Goal: Information Seeking & Learning: Learn about a topic

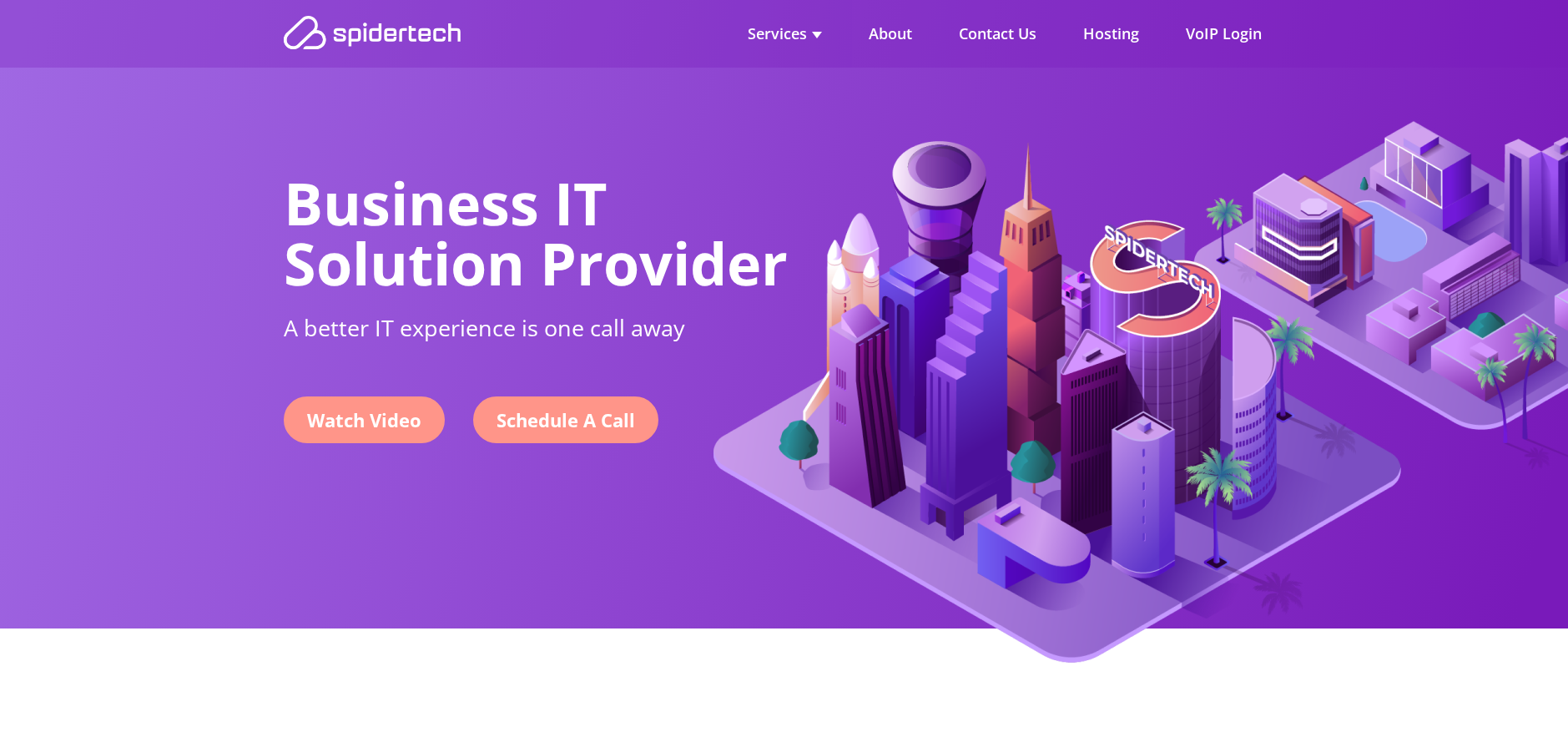
click at [596, 410] on link "Schedule A Call" at bounding box center [566, 420] width 186 height 47
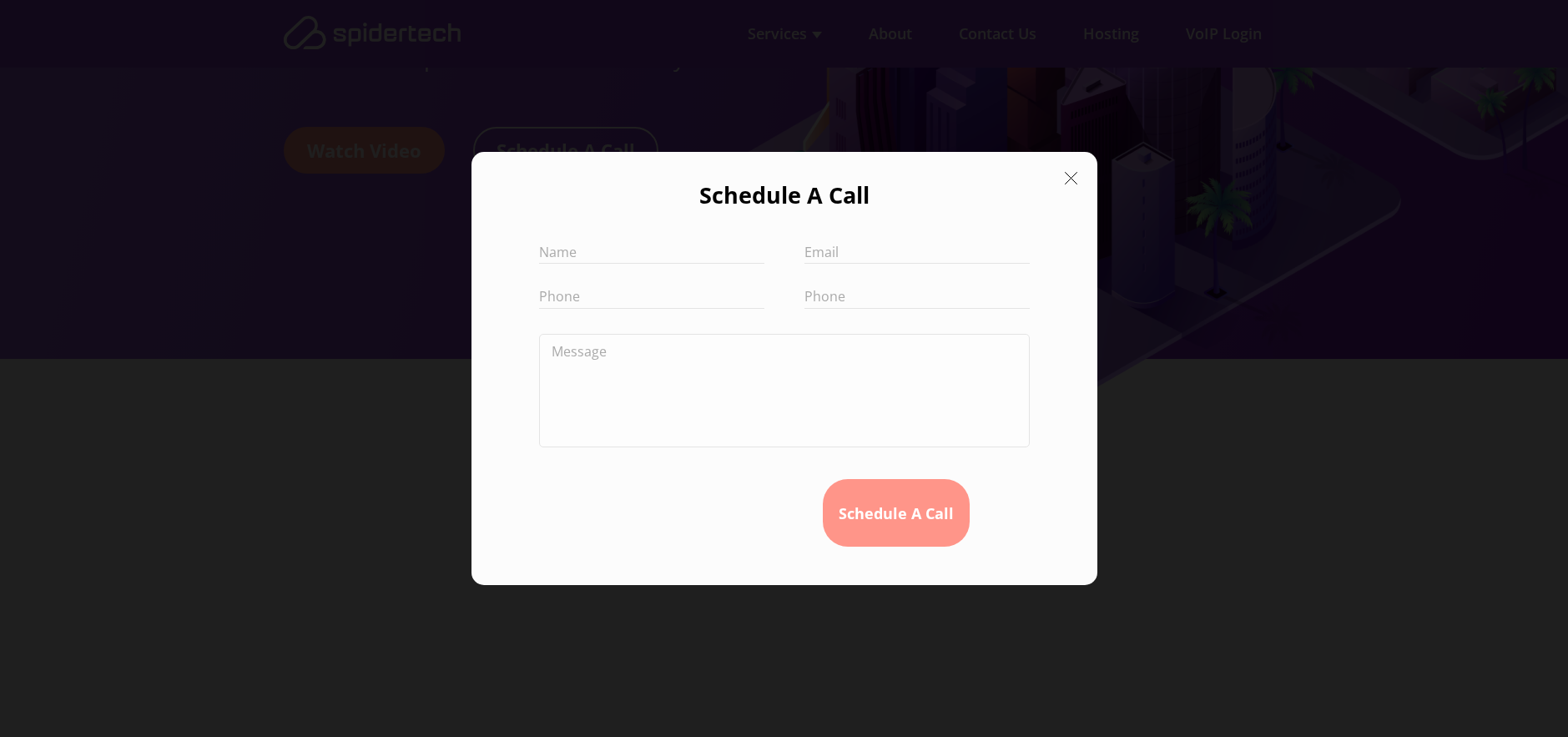
scroll to position [333, 0]
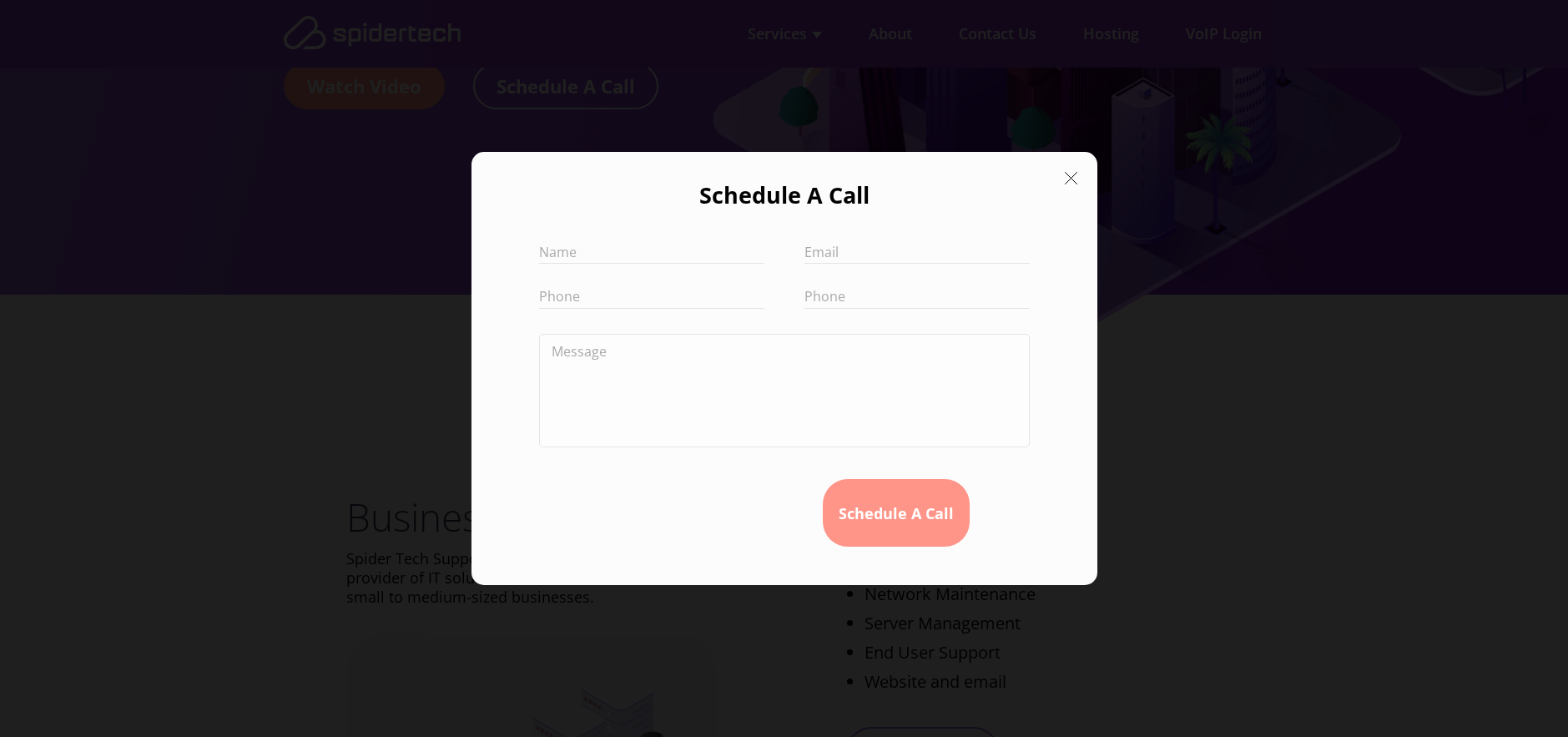
click at [1073, 177] on icon at bounding box center [1071, 177] width 24 height 24
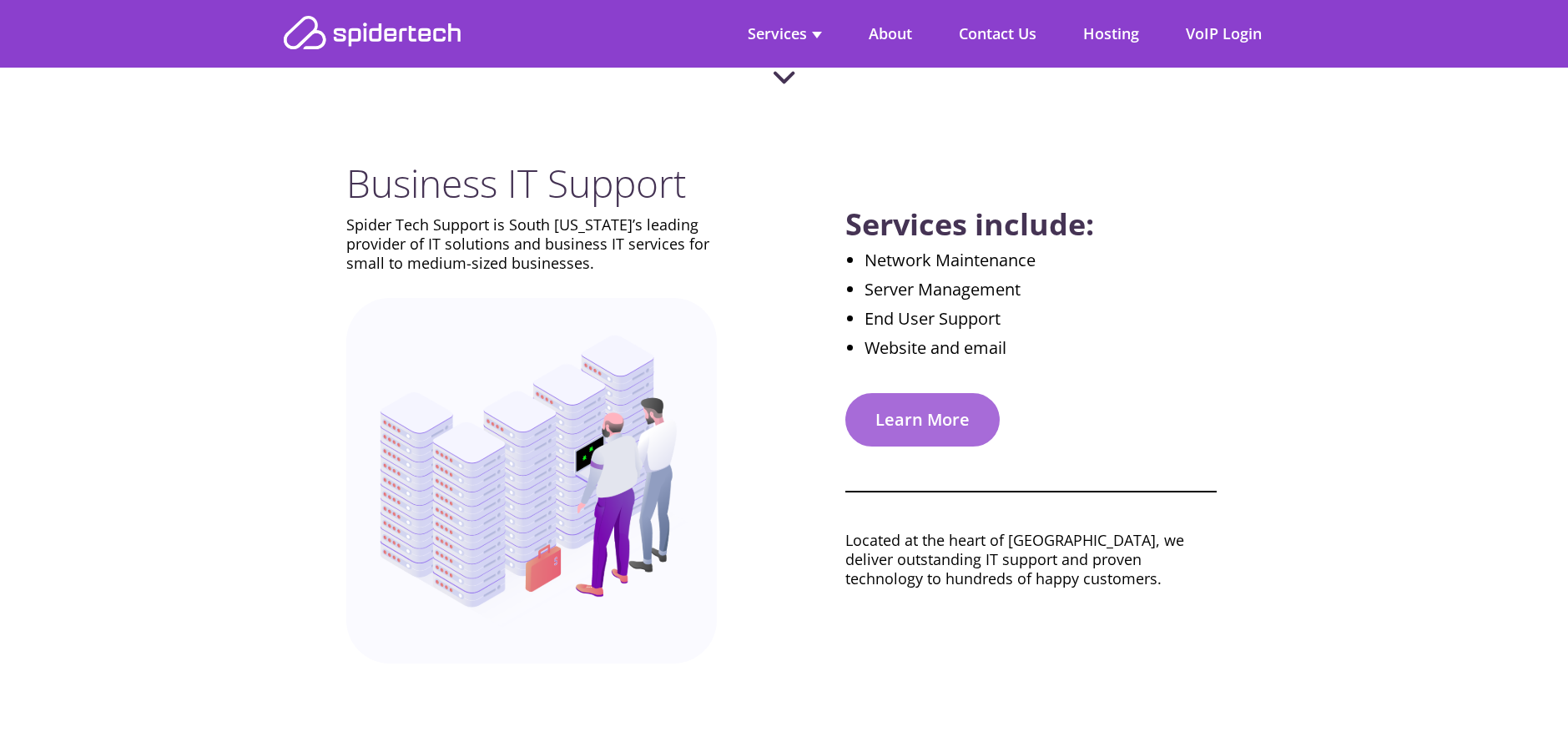
scroll to position [751, 0]
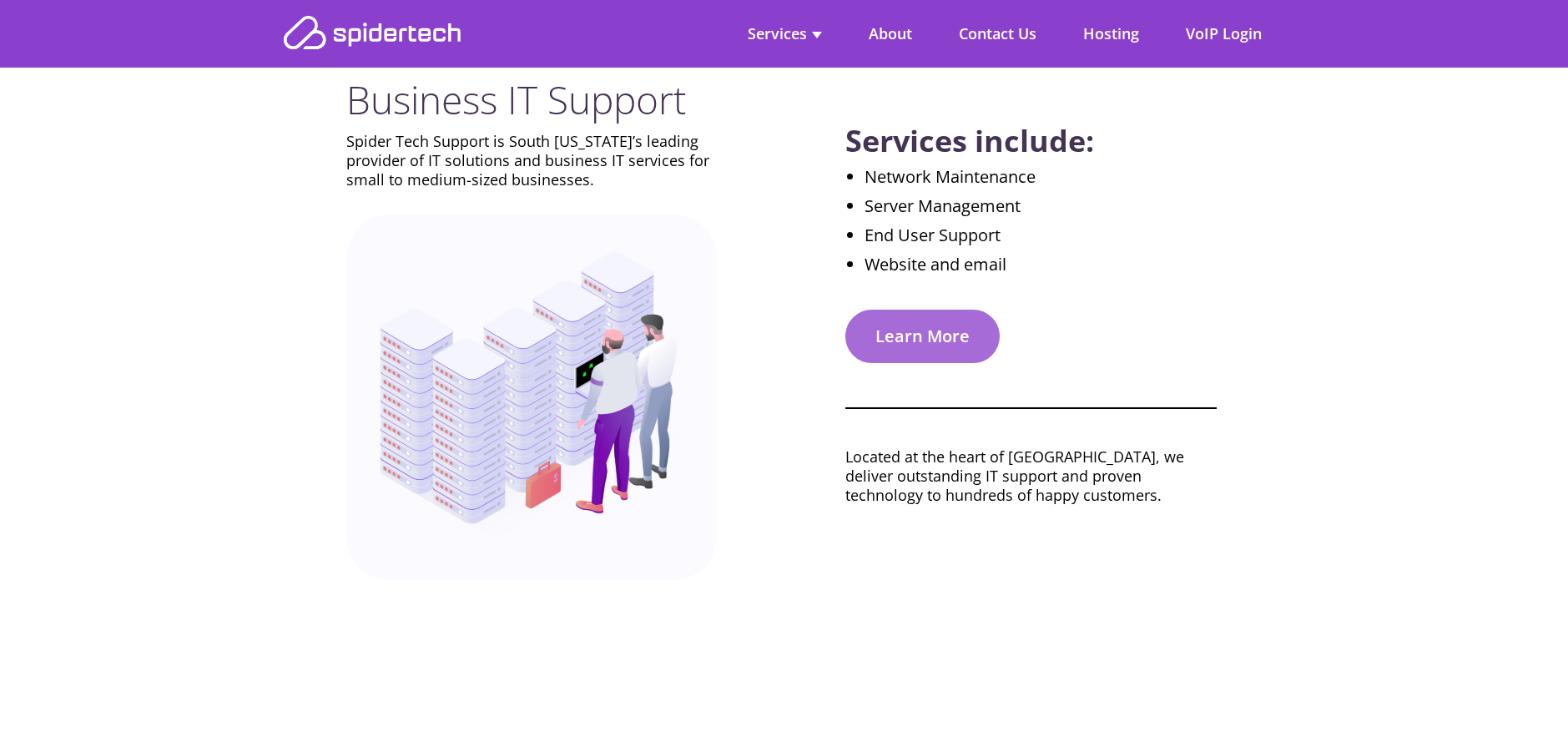
click at [933, 356] on link "Learn More" at bounding box center [922, 336] width 154 height 53
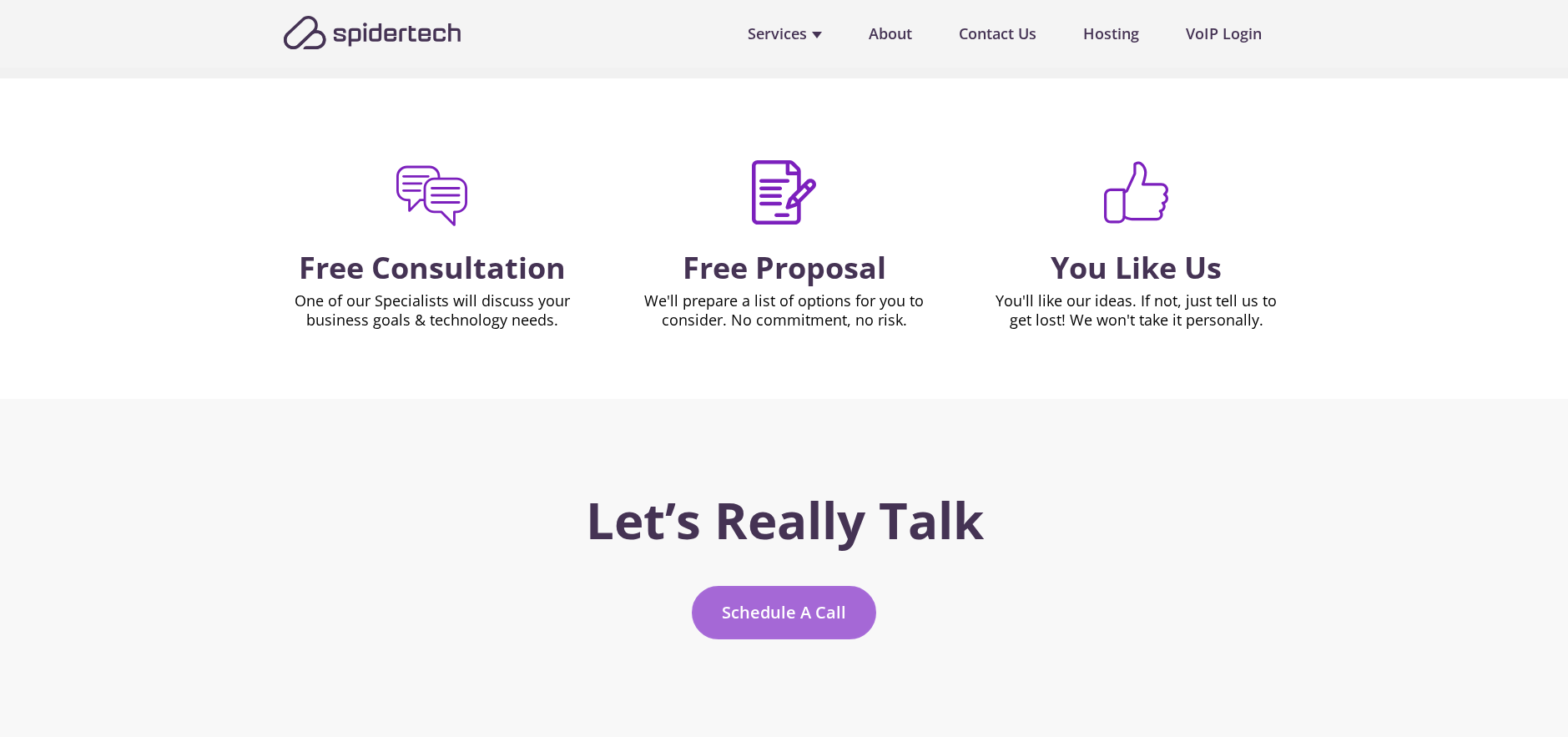
scroll to position [3754, 0]
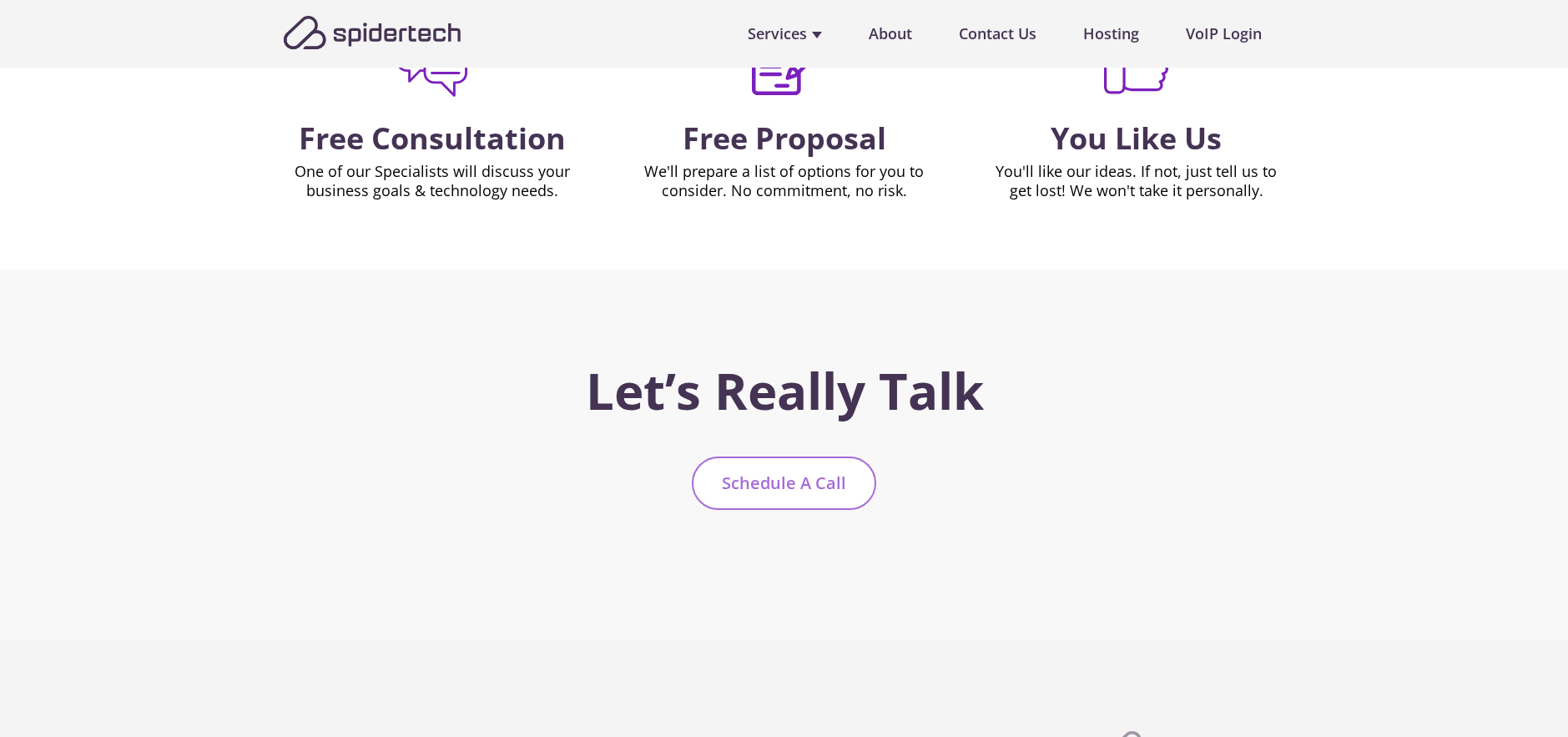
click at [752, 501] on link "Schedule A Call" at bounding box center [784, 483] width 185 height 53
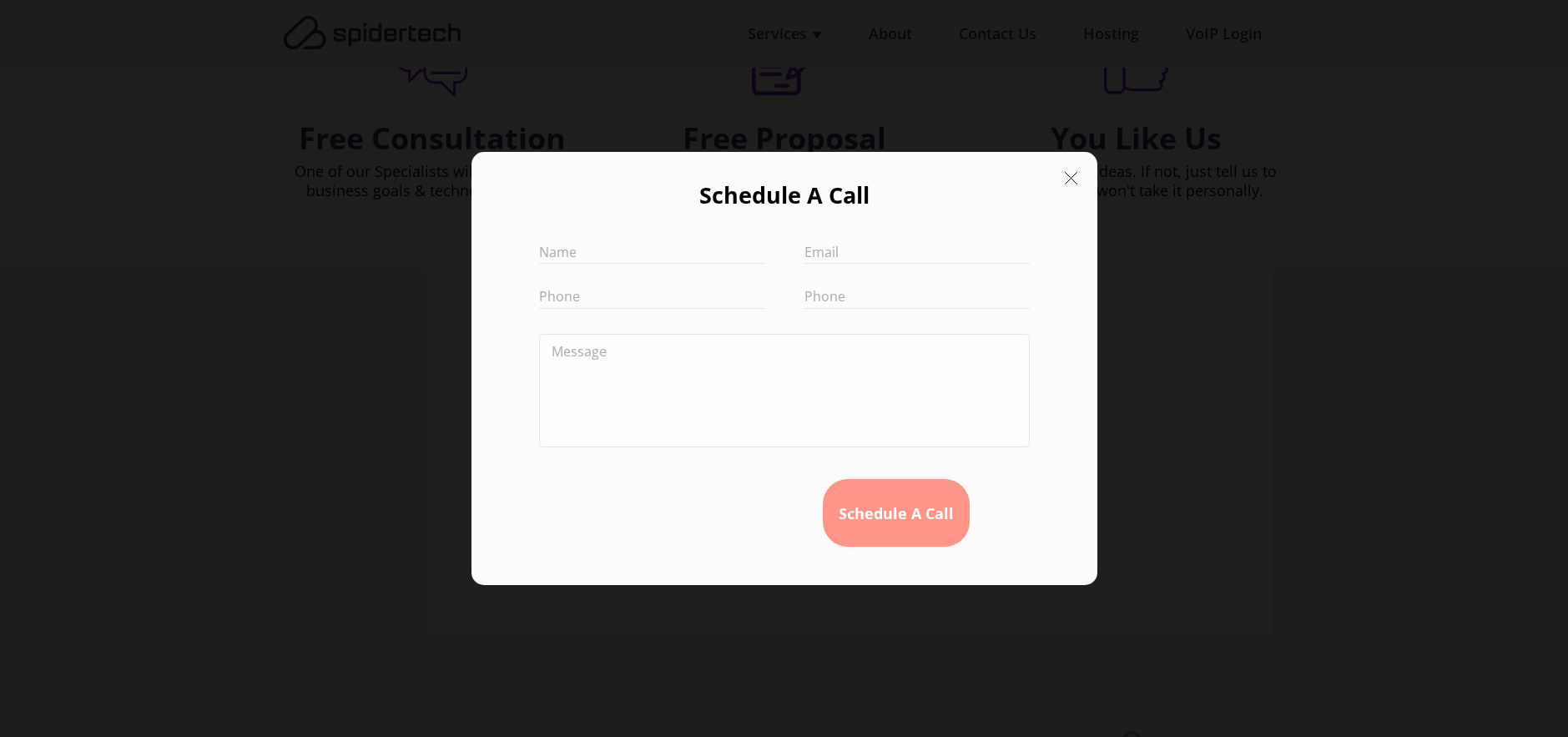
click at [1074, 177] on icon at bounding box center [1071, 177] width 24 height 24
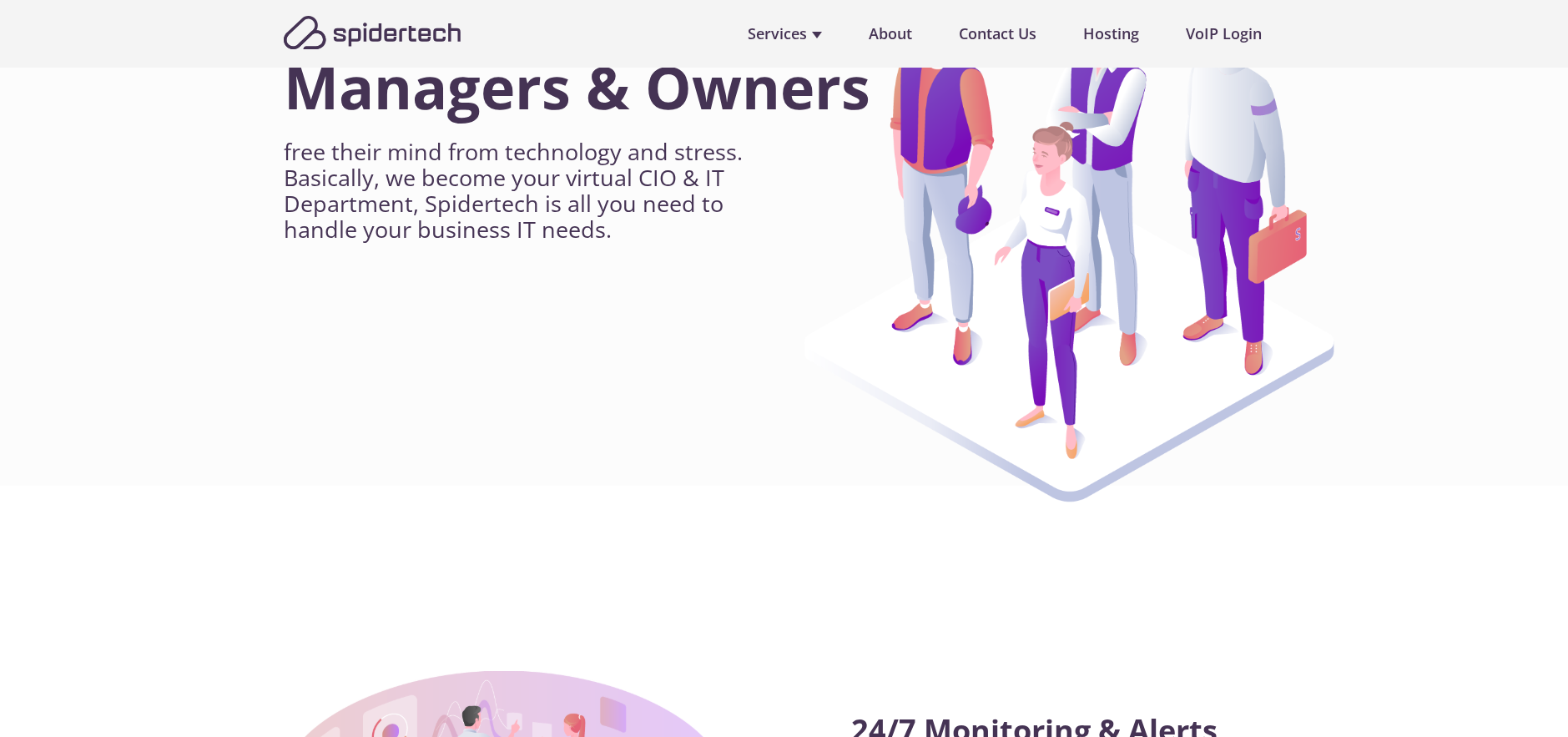
scroll to position [0, 0]
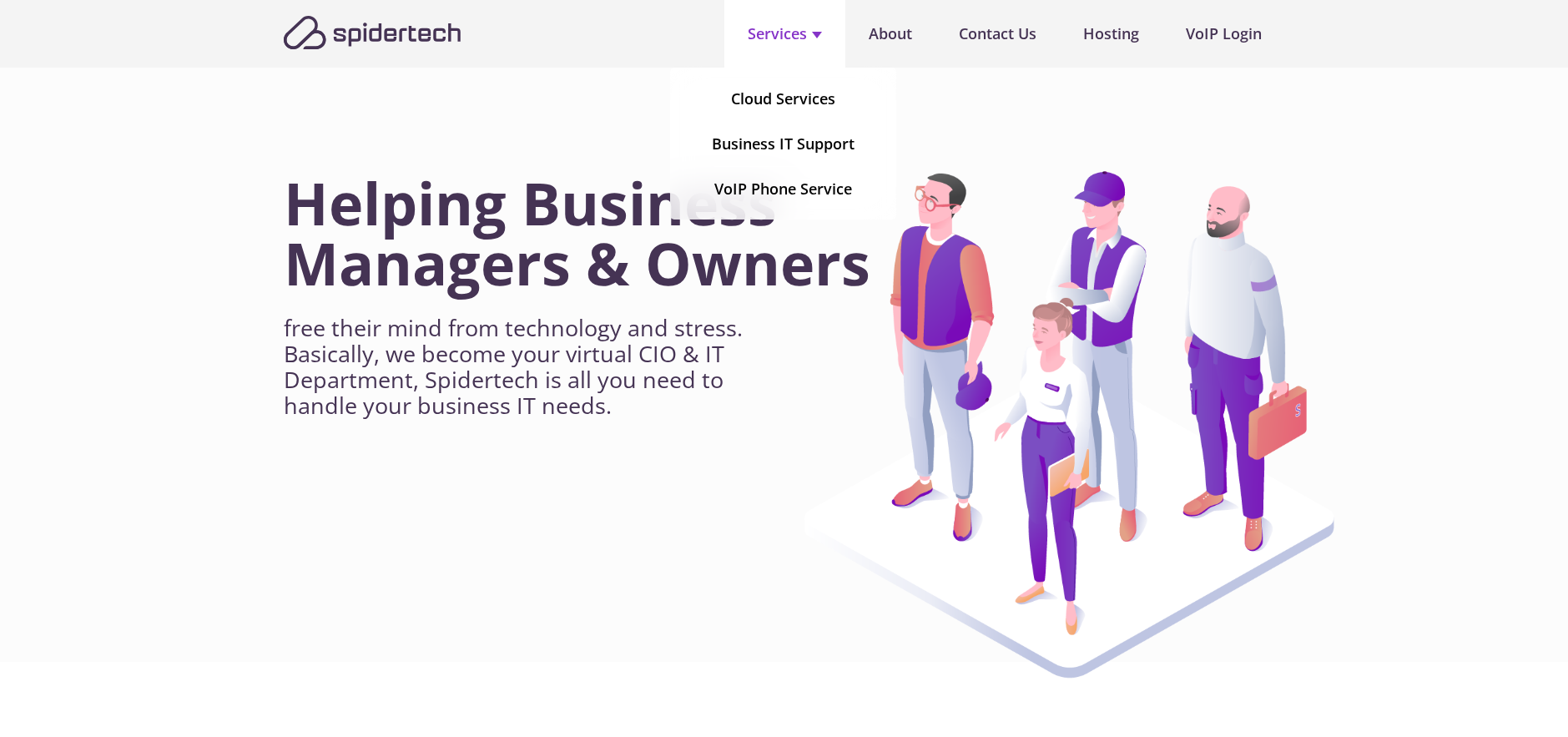
click at [782, 34] on link "Services" at bounding box center [785, 33] width 121 height 68
click at [781, 100] on link "Cloud Services" at bounding box center [783, 98] width 105 height 44
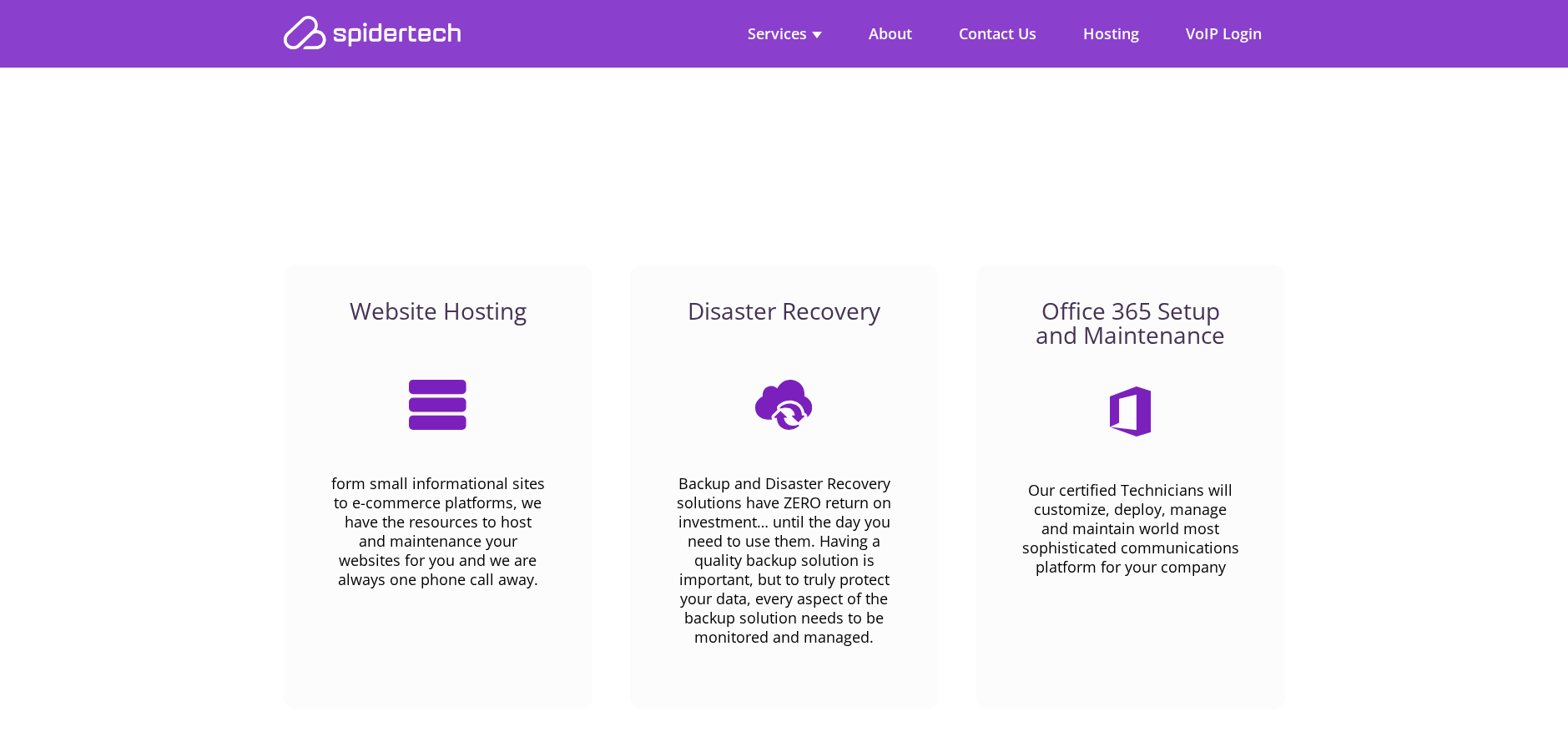
scroll to position [1919, 0]
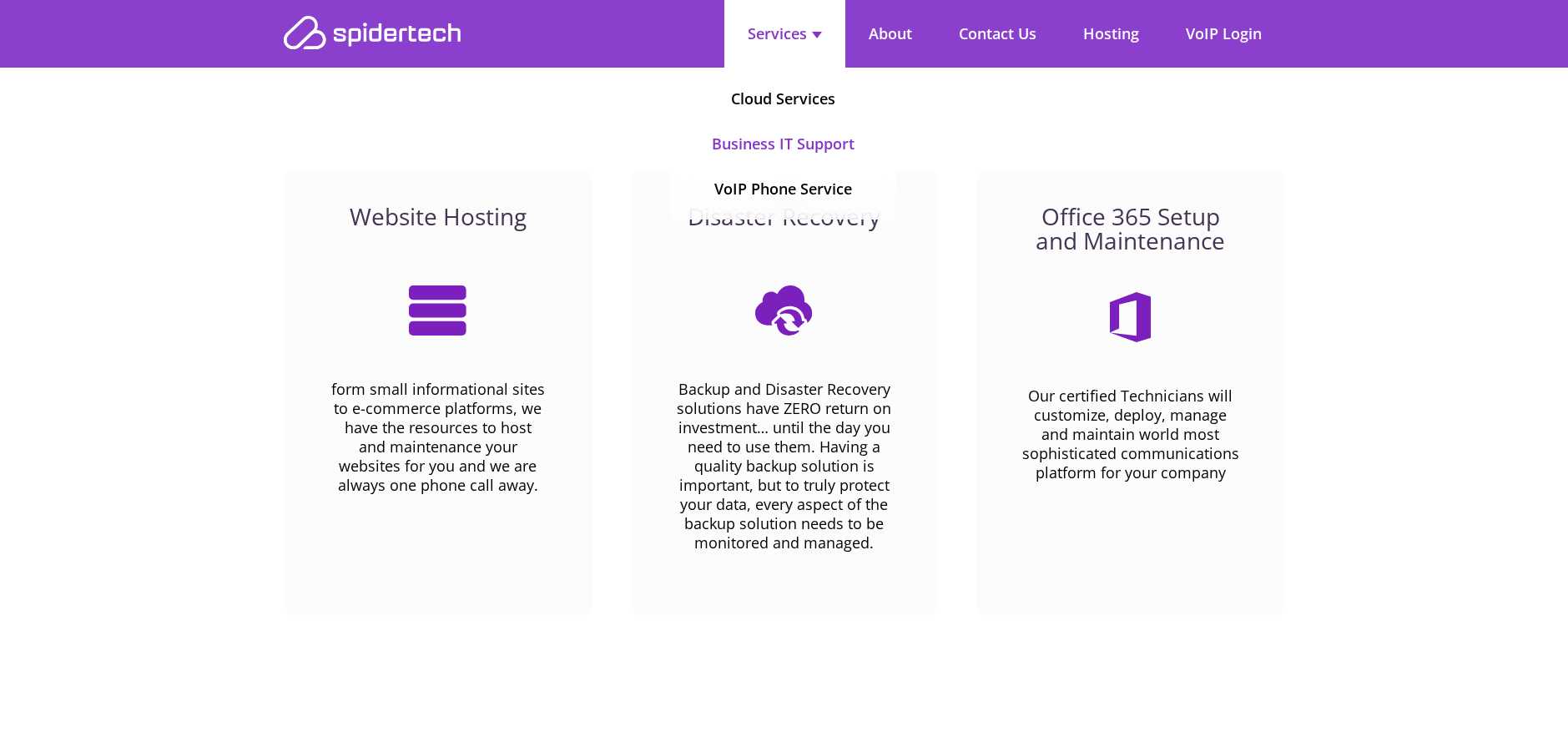
click at [773, 137] on link "Business IT Support" at bounding box center [783, 143] width 142 height 44
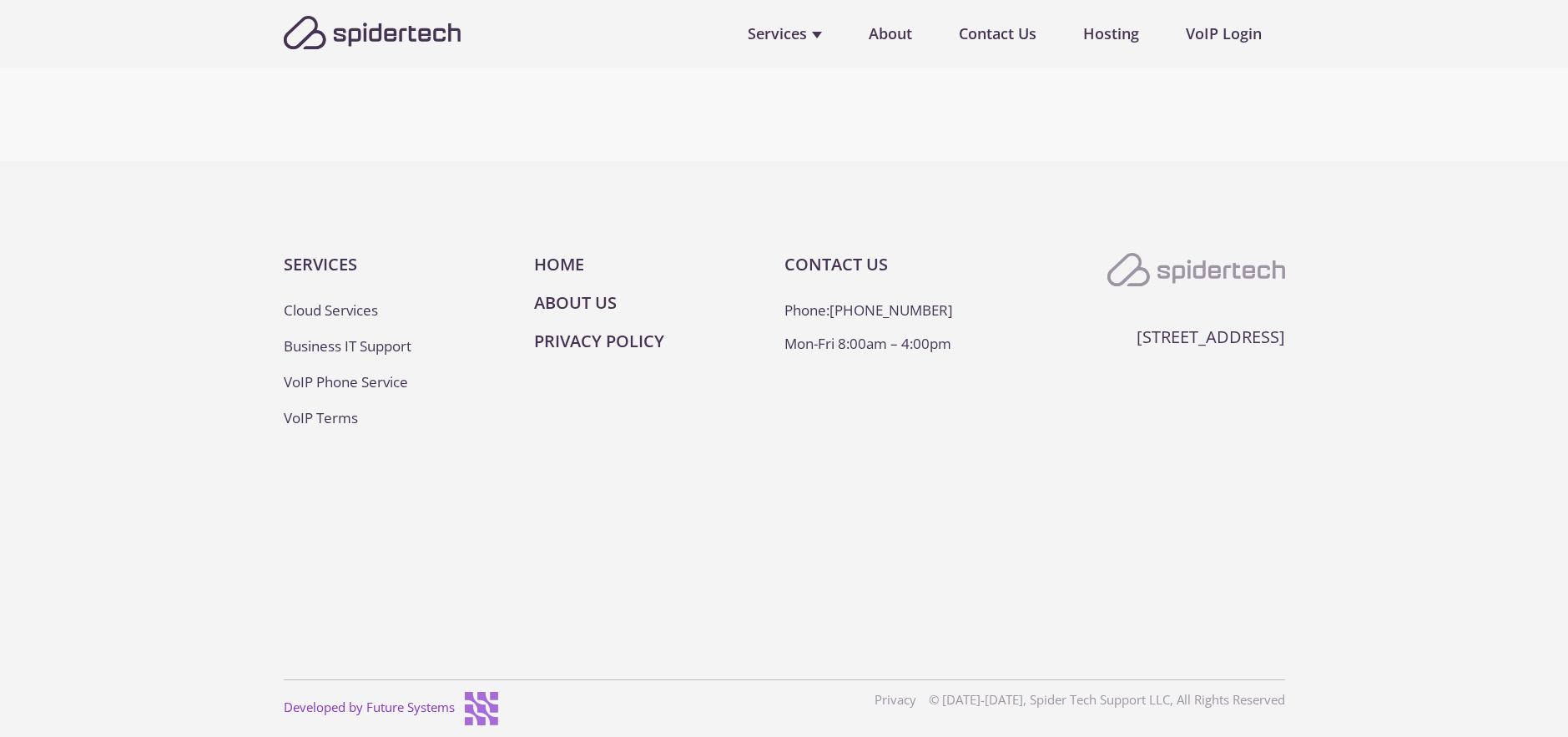
scroll to position [4239, 0]
